Goal: Task Accomplishment & Management: Manage account settings

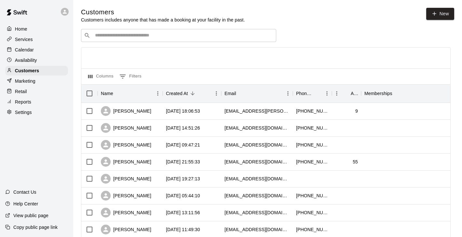
click at [34, 53] on div "Calendar" at bounding box center [36, 50] width 63 height 10
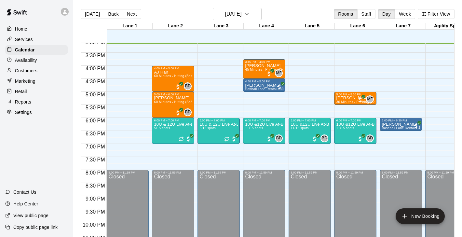
scroll to position [378, 0]
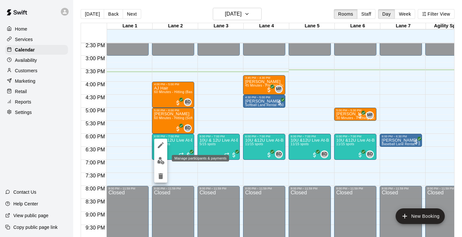
click at [165, 158] on button "edit" at bounding box center [160, 160] width 13 height 13
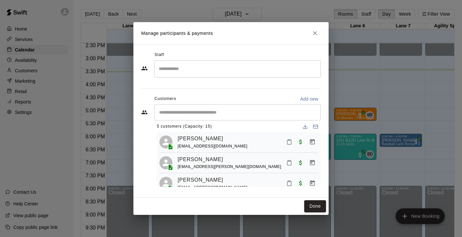
scroll to position [11, 0]
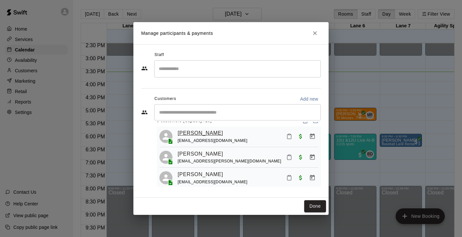
click at [201, 131] on link "[PERSON_NAME]" at bounding box center [201, 133] width 46 height 8
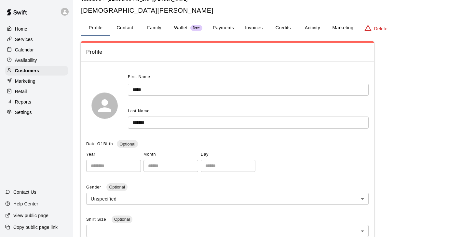
scroll to position [13, 0]
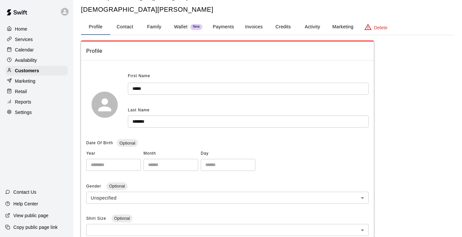
click at [151, 32] on button "Family" at bounding box center [154, 27] width 29 height 16
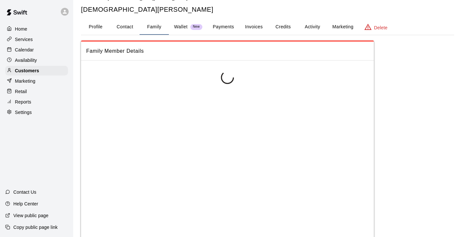
scroll to position [0, 0]
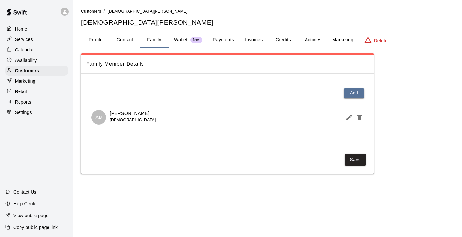
click at [307, 41] on button "Activity" at bounding box center [312, 40] width 29 height 16
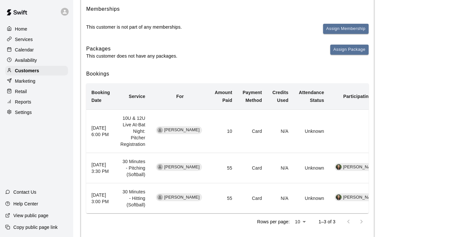
scroll to position [81, 0]
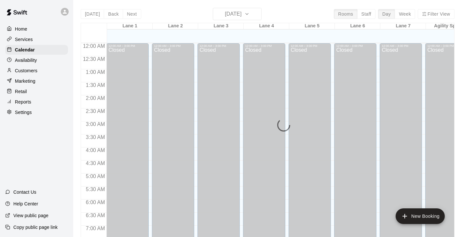
scroll to position [405, 0]
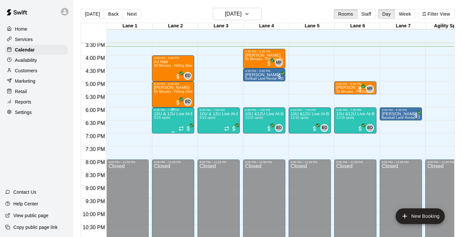
click at [172, 121] on div "10U & 12U Live At-Bat Night: Pitcher Registration 5/15 spots" at bounding box center [173, 230] width 38 height 237
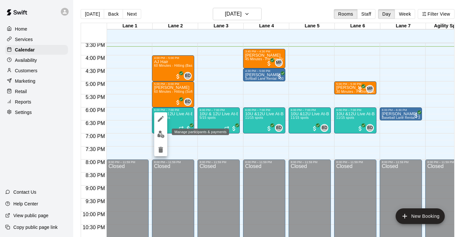
click at [162, 134] on img "edit" at bounding box center [160, 133] width 7 height 7
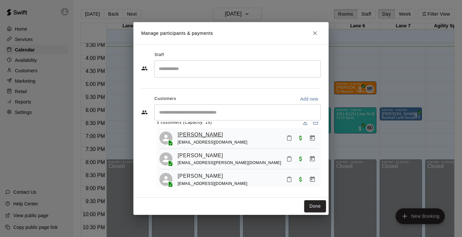
scroll to position [10, 0]
click at [197, 152] on link "[PERSON_NAME]" at bounding box center [201, 154] width 46 height 8
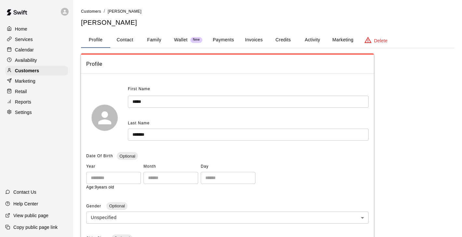
click at [304, 38] on button "Activity" at bounding box center [312, 40] width 29 height 16
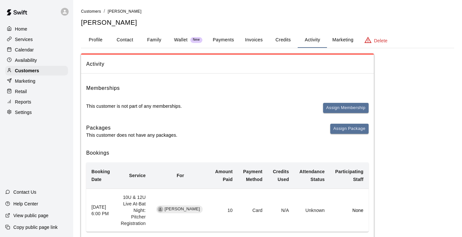
click at [152, 37] on button "Family" at bounding box center [154, 40] width 29 height 16
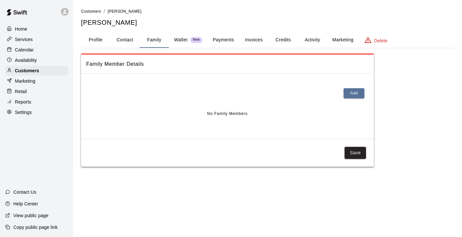
click at [96, 42] on button "Profile" at bounding box center [95, 40] width 29 height 16
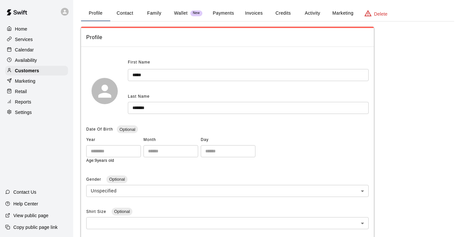
scroll to position [28, 0]
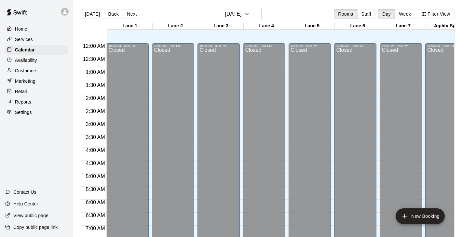
scroll to position [405, 0]
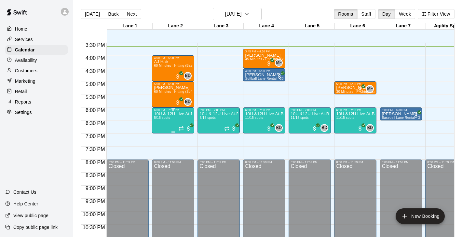
click at [181, 123] on div "10U & 12U Live At-Bat Night: Pitcher Registration 5/15 spots" at bounding box center [173, 230] width 38 height 237
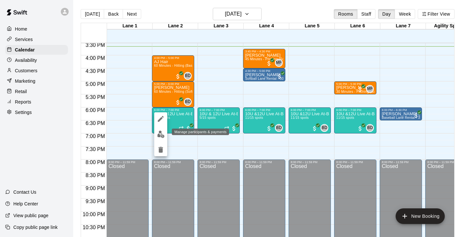
click at [164, 134] on img "edit" at bounding box center [160, 133] width 7 height 7
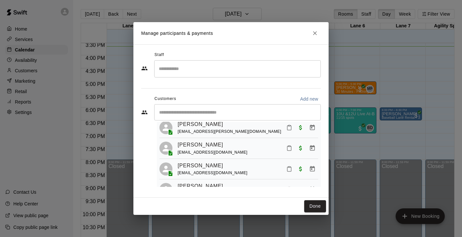
scroll to position [47, 0]
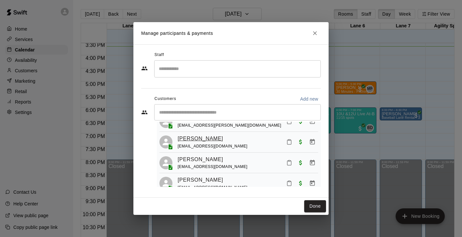
click at [194, 139] on link "[PERSON_NAME]" at bounding box center [201, 138] width 46 height 8
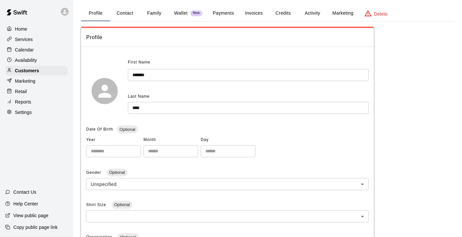
scroll to position [31, 0]
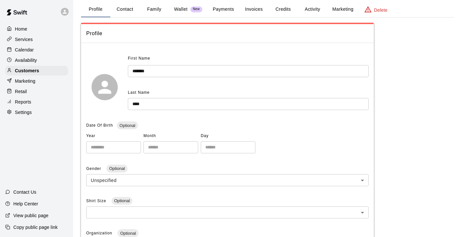
click at [159, 14] on button "Family" at bounding box center [154, 10] width 29 height 16
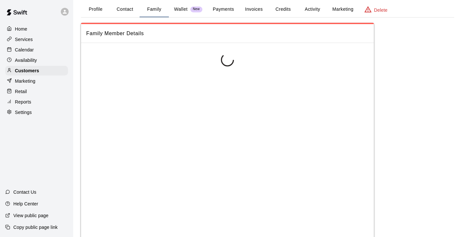
scroll to position [0, 0]
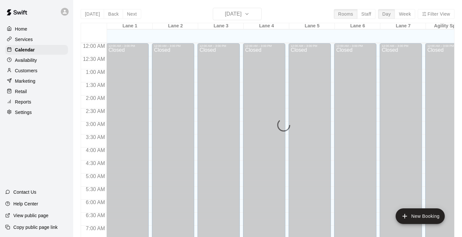
scroll to position [405, 0]
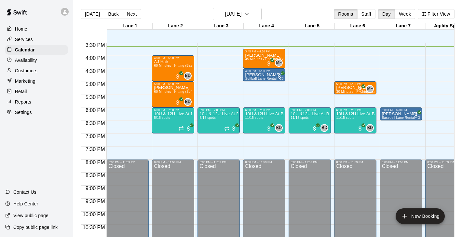
click at [196, 129] on div at bounding box center [174, 130] width 45 height 7
click at [182, 120] on div "10U & 12U Live At-Bat Night: Pitcher Registration 5/15 spots" at bounding box center [173, 230] width 38 height 237
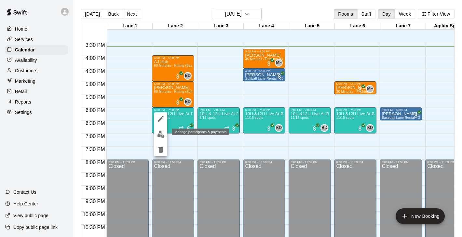
click at [163, 136] on img "edit" at bounding box center [160, 133] width 7 height 7
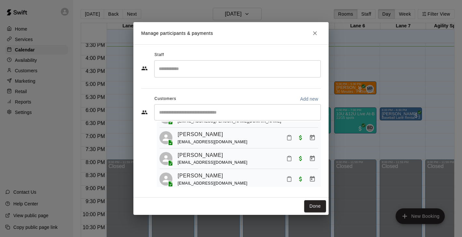
scroll to position [51, 0]
click at [201, 159] on link "[PERSON_NAME]" at bounding box center [201, 155] width 46 height 8
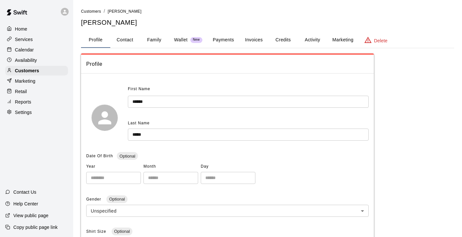
click at [157, 43] on button "Family" at bounding box center [154, 40] width 29 height 16
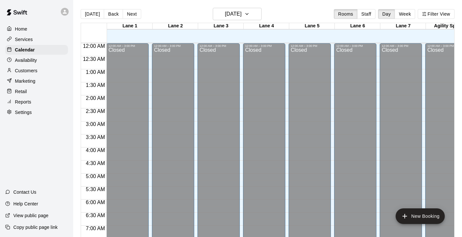
scroll to position [405, 0]
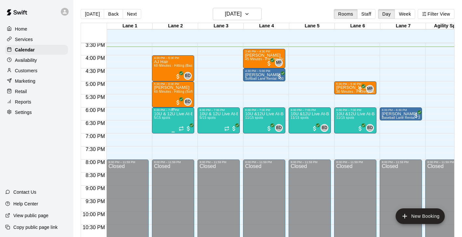
click at [170, 121] on div "10U & 12U Live At-Bat Night: Pitcher Registration 5/15 spots" at bounding box center [173, 230] width 38 height 237
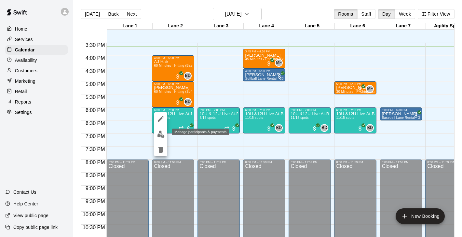
click at [161, 132] on img "edit" at bounding box center [160, 133] width 7 height 7
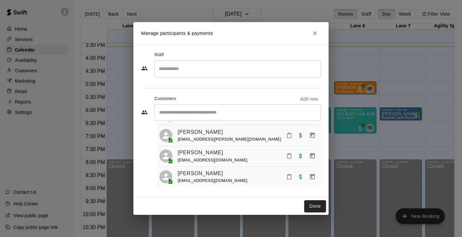
scroll to position [58, 0]
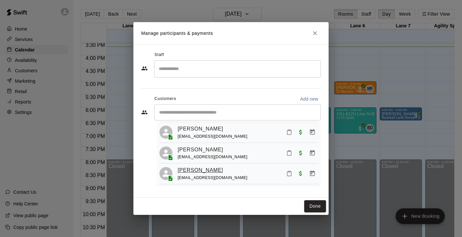
click at [199, 171] on link "[PERSON_NAME]" at bounding box center [201, 170] width 46 height 8
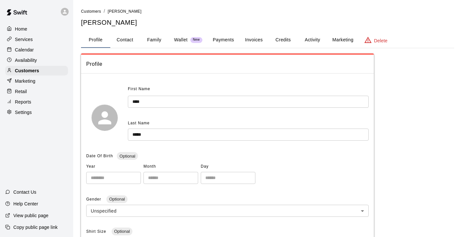
click at [153, 39] on button "Family" at bounding box center [154, 40] width 29 height 16
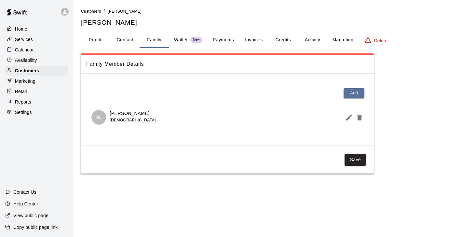
click at [35, 27] on div "Home" at bounding box center [36, 29] width 63 height 10
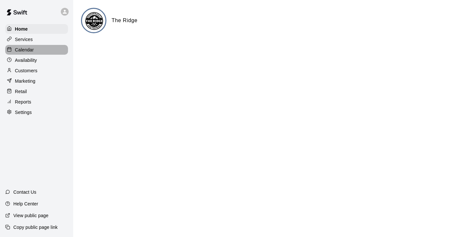
click at [34, 53] on div "Calendar" at bounding box center [36, 50] width 63 height 10
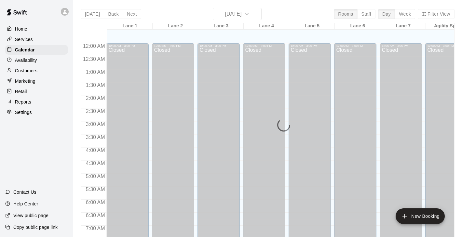
scroll to position [405, 0]
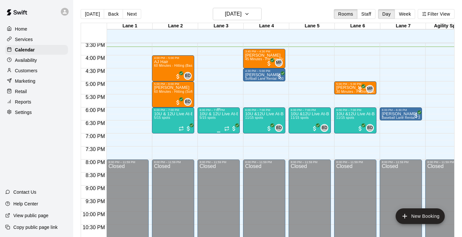
click at [213, 120] on div "10U & 12U Live At-Bat Night: Pitcher Registration 5/15 spots" at bounding box center [218, 230] width 38 height 237
click at [284, 119] on div at bounding box center [231, 118] width 462 height 237
click at [274, 114] on p "10U &12U Live At-Bat Night: Hitter Registration" at bounding box center [264, 114] width 38 height 0
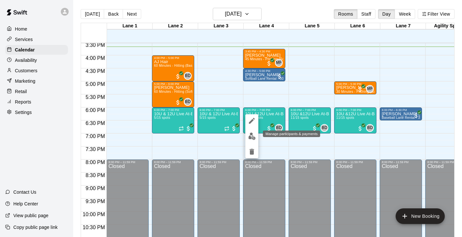
click at [255, 136] on img "edit" at bounding box center [251, 135] width 7 height 7
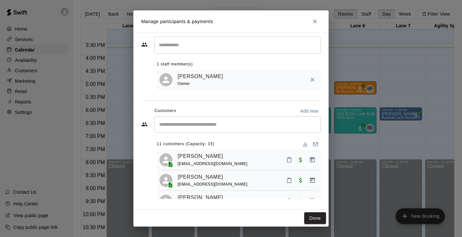
scroll to position [2, 0]
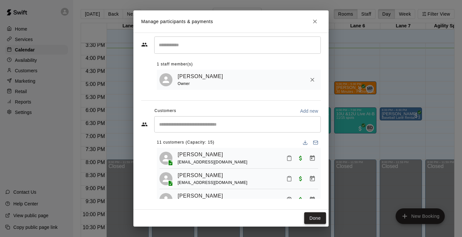
click at [314, 215] on button "Done" at bounding box center [315, 218] width 22 height 12
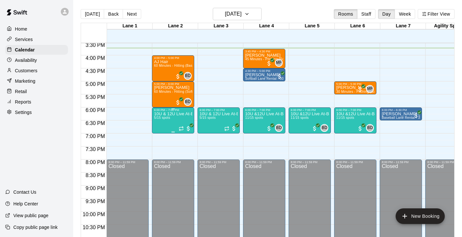
click at [174, 124] on div "10U & 12U Live At-Bat Night: Pitcher Registration 5/15 spots" at bounding box center [173, 230] width 38 height 237
click at [163, 135] on img "edit" at bounding box center [160, 133] width 7 height 7
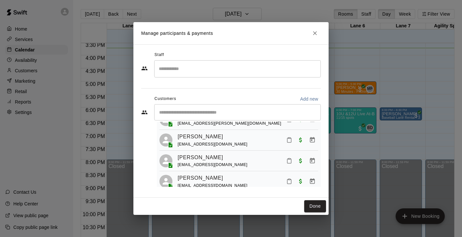
scroll to position [58, 0]
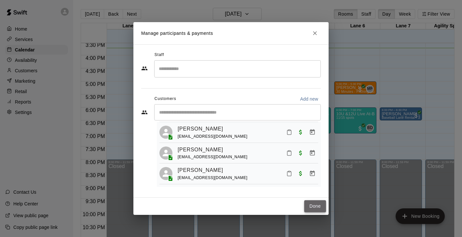
click at [318, 206] on button "Done" at bounding box center [315, 206] width 22 height 12
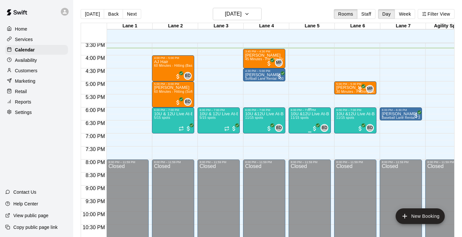
click at [301, 123] on div "10U &12U Live At-Bat Night: Hitter Registration 11/15 spots" at bounding box center [310, 230] width 38 height 237
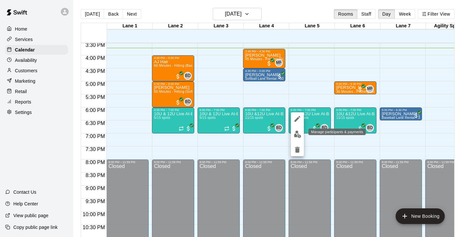
click at [297, 130] on img "edit" at bounding box center [297, 133] width 7 height 7
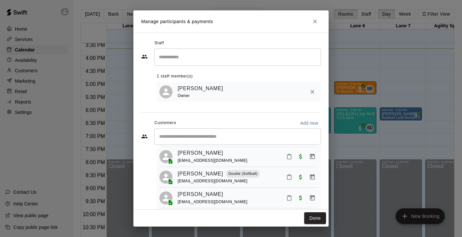
scroll to position [184, 0]
